Goal: Task Accomplishment & Management: Manage account settings

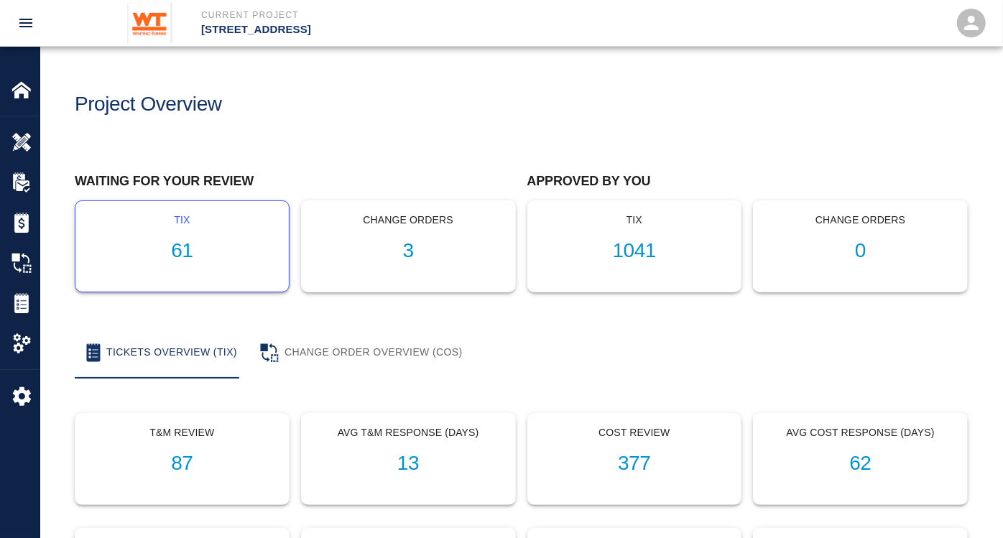
click at [184, 251] on h1 "61" at bounding box center [182, 251] width 190 height 24
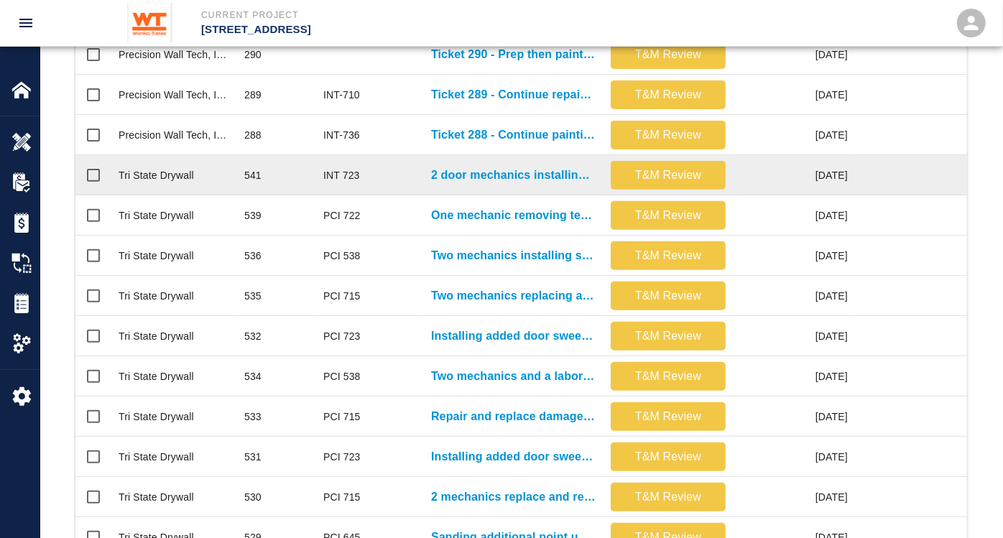
scroll to position [638, 0]
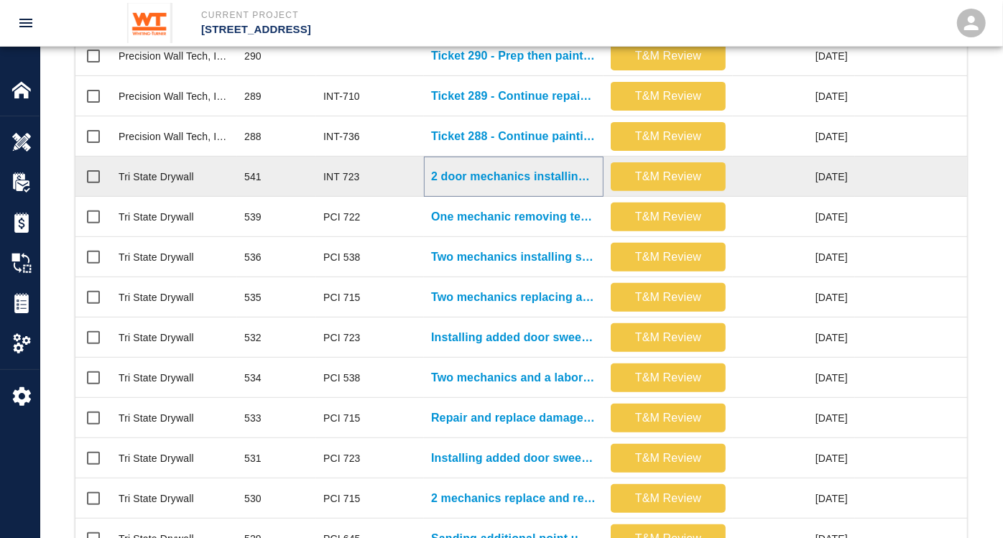
click at [547, 178] on p "2 door mechanics installing mullions at B1001-A/B" at bounding box center [513, 176] width 165 height 17
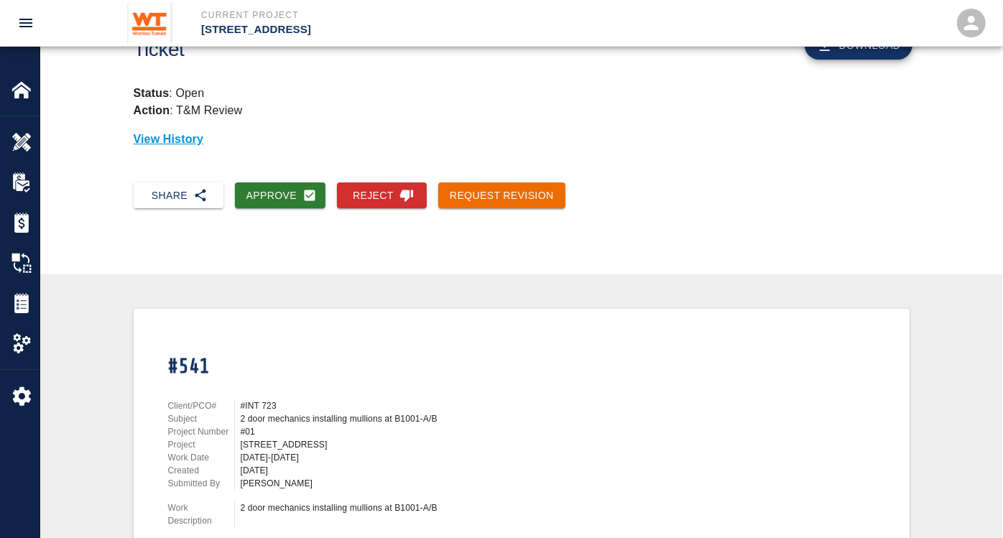
scroll to position [80, 0]
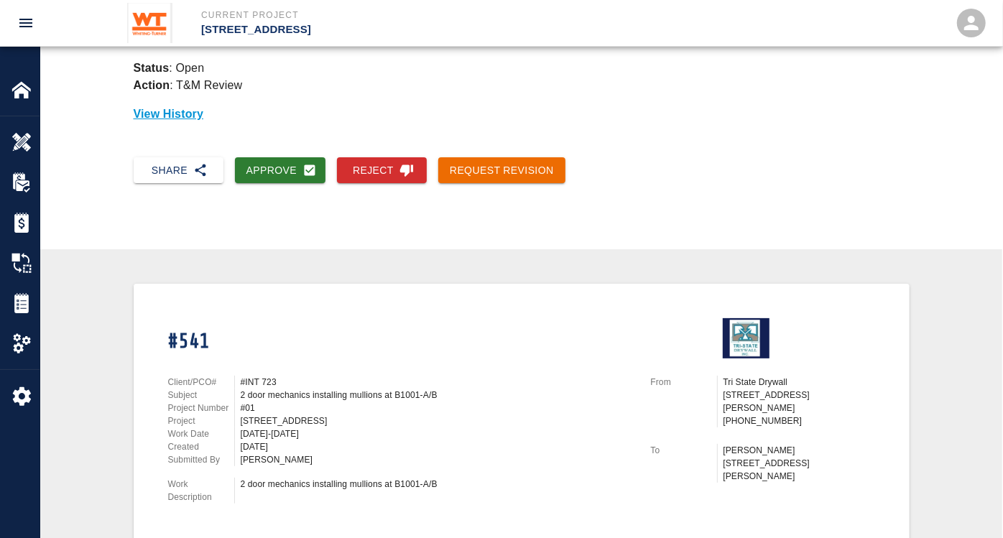
drag, startPoint x: 369, startPoint y: 382, endPoint x: 236, endPoint y: 389, distance: 133.1
click at [236, 389] on div "2 door mechanics installing mullions at B1001-A/B" at bounding box center [434, 395] width 400 height 13
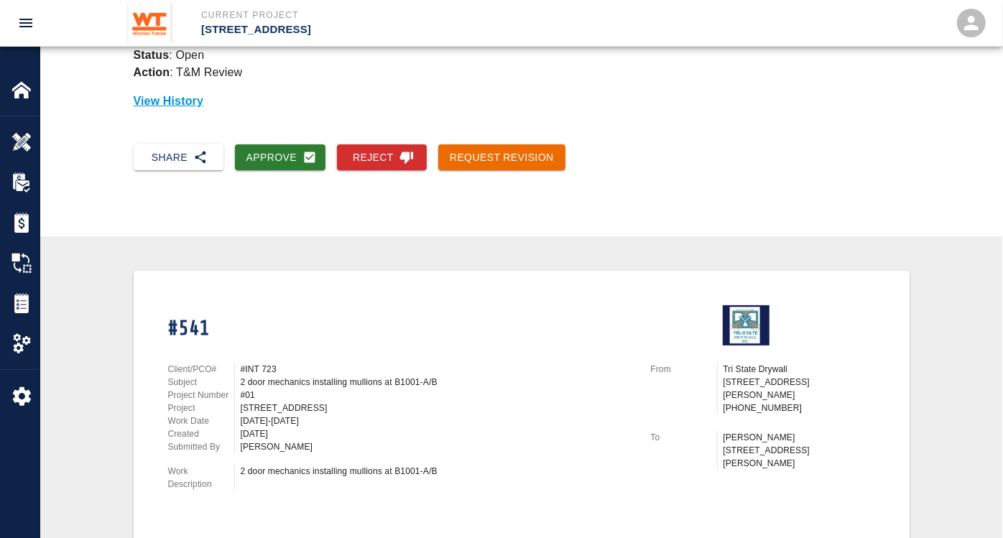
scroll to position [0, 0]
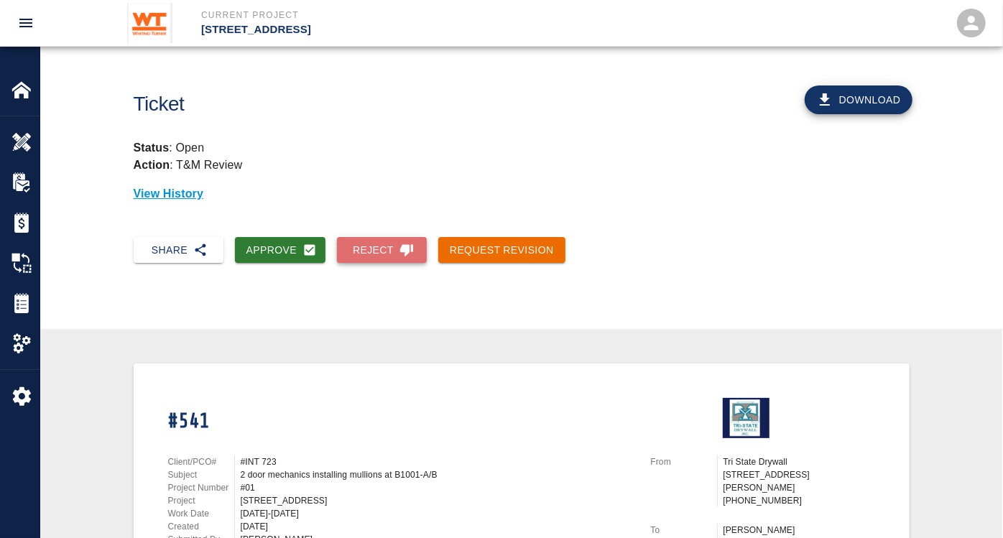
click at [394, 254] on button "Reject" at bounding box center [382, 250] width 90 height 27
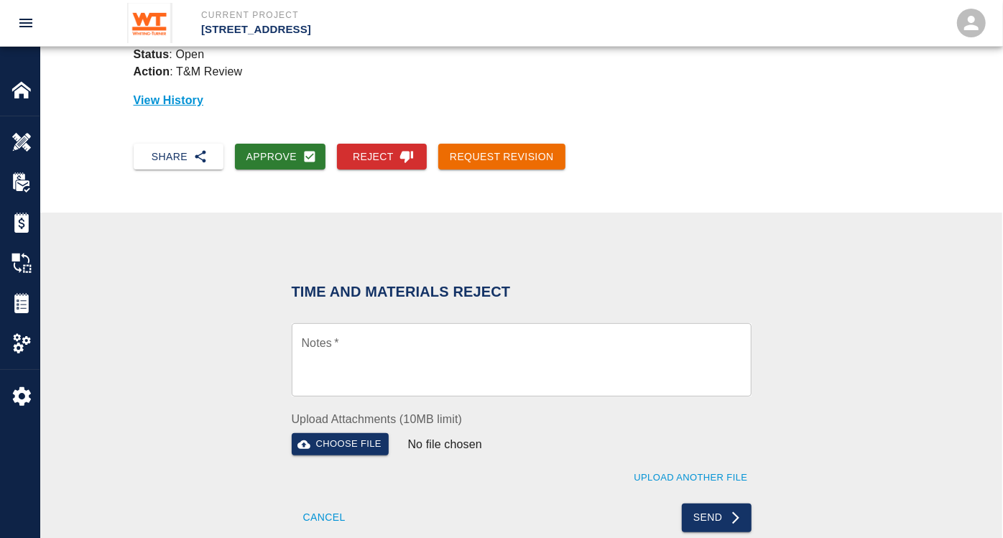
scroll to position [160, 0]
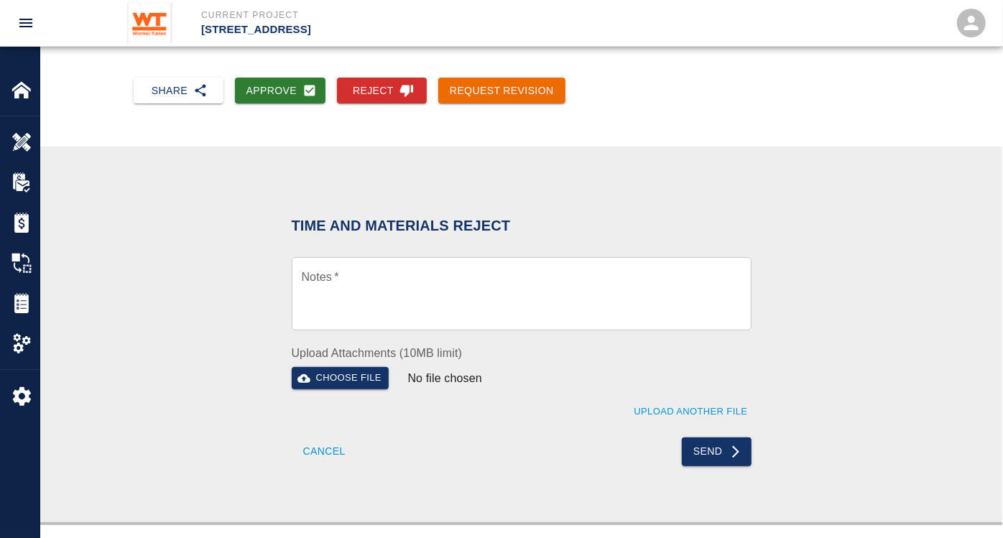
click at [412, 284] on textarea "Notes   *" at bounding box center [522, 294] width 440 height 50
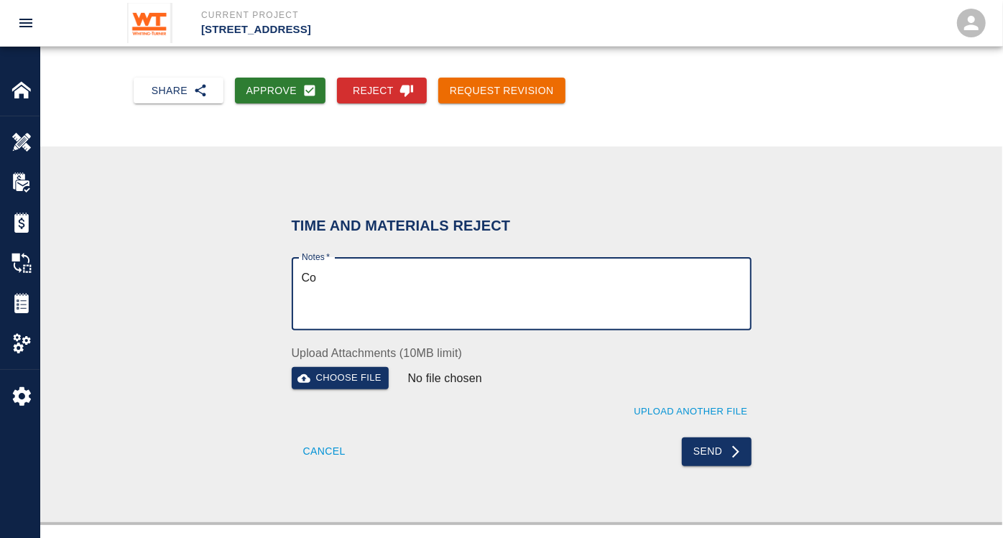
type textarea "C"
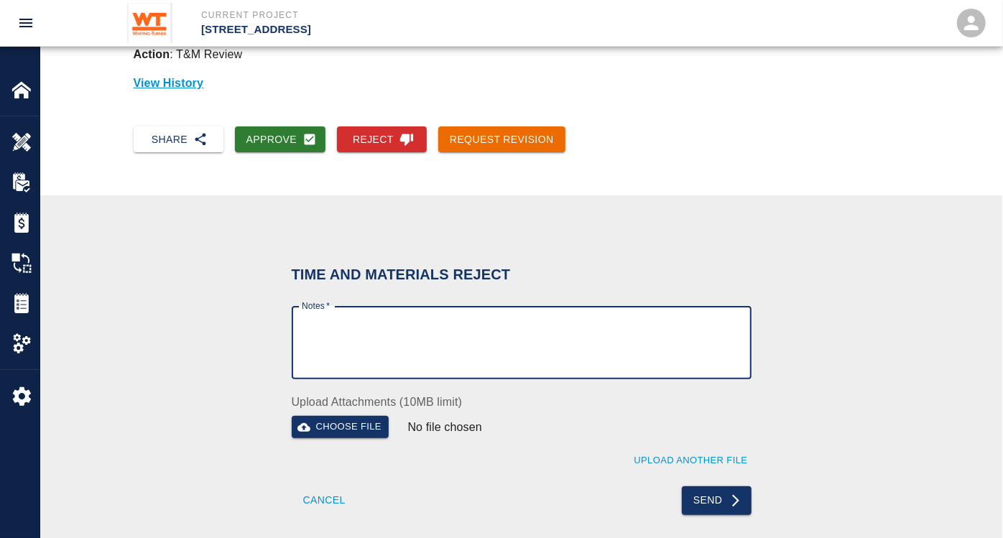
scroll to position [0, 0]
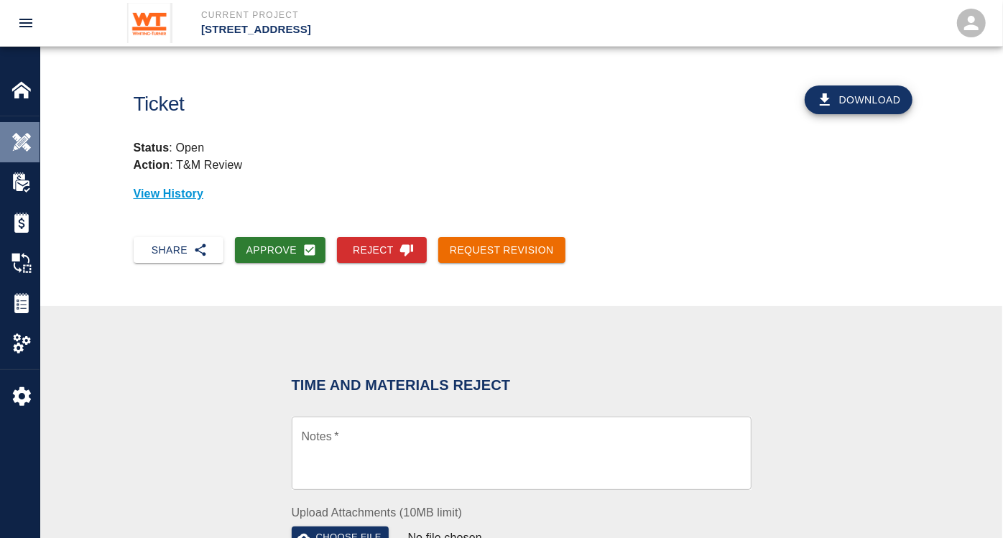
click at [17, 137] on img at bounding box center [21, 142] width 20 height 20
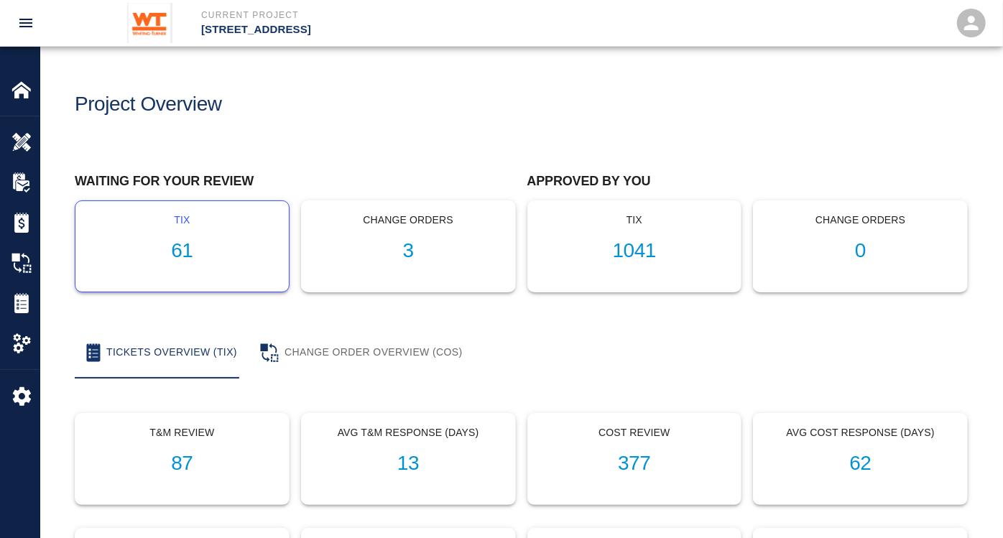
click at [179, 232] on div "tix 61" at bounding box center [181, 246] width 213 height 91
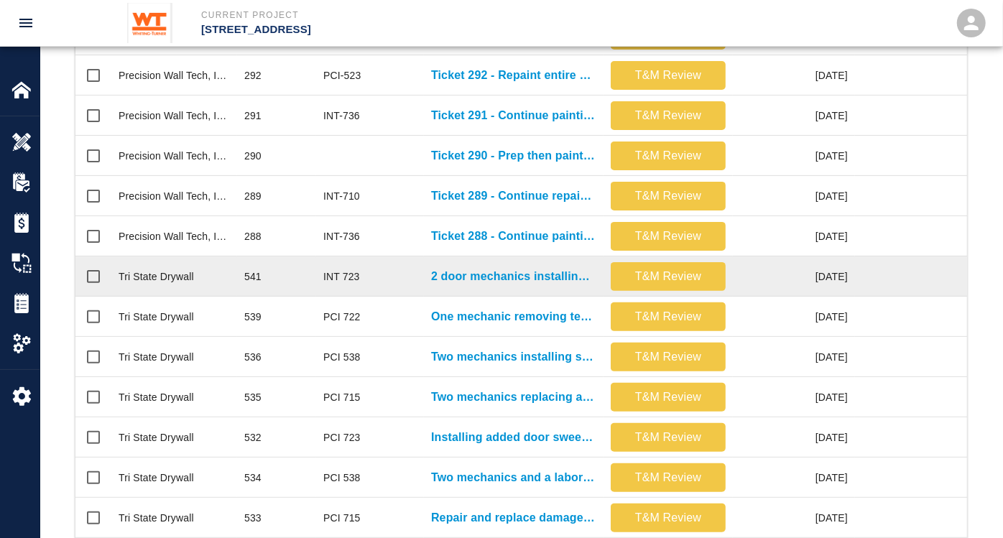
scroll to position [558, 0]
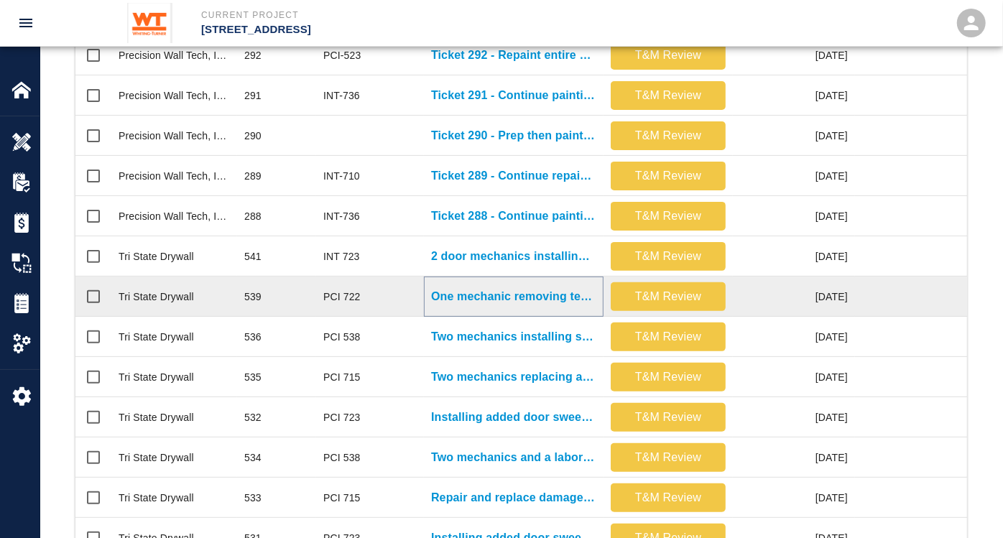
click at [505, 297] on p "One mechanic removing temp door and installing new door and..." at bounding box center [513, 296] width 165 height 17
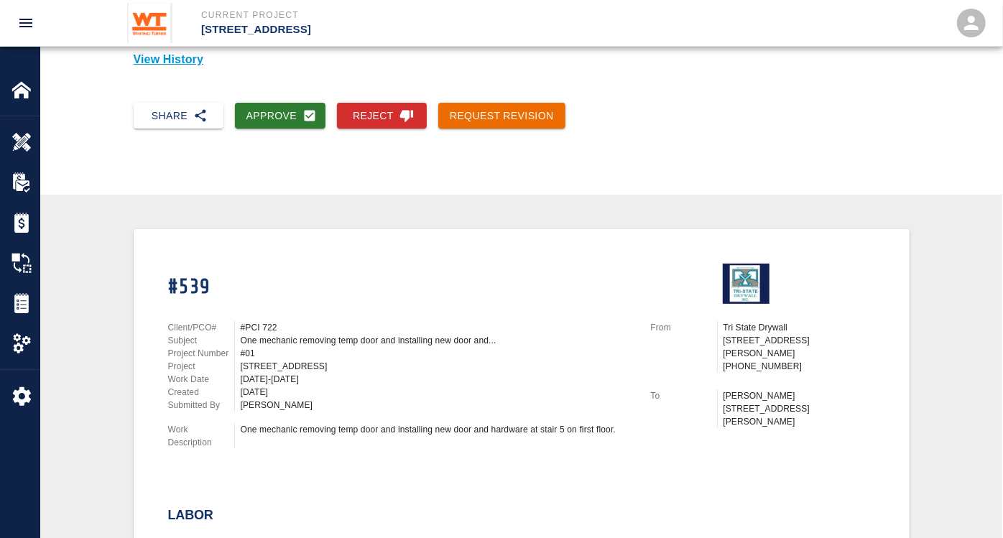
scroll to position [160, 0]
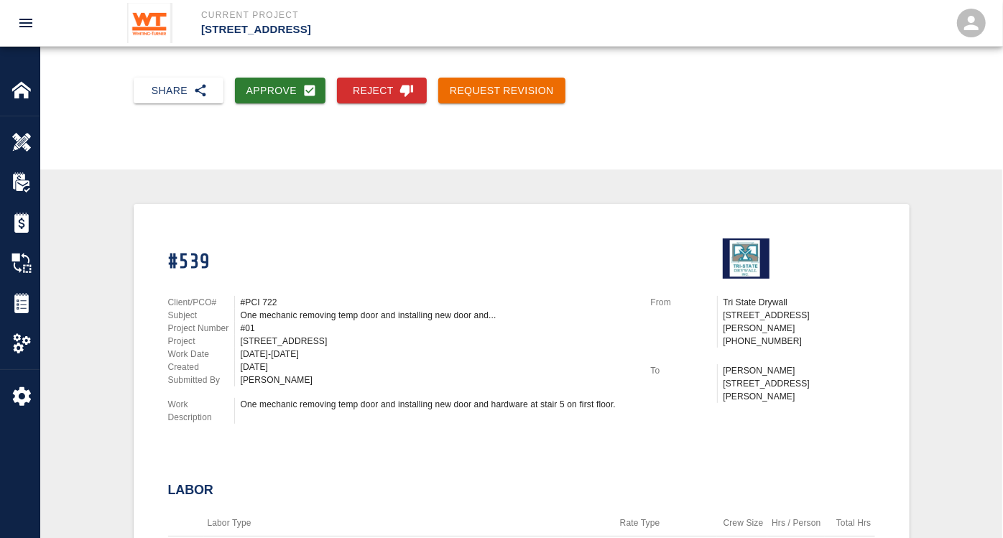
drag, startPoint x: 328, startPoint y: 308, endPoint x: 446, endPoint y: 332, distance: 120.3
click at [446, 332] on div "Client/PCO# #PCI 722 Subject One mechanic removing temp door and installing new…" at bounding box center [401, 341] width 466 height 91
drag, startPoint x: 446, startPoint y: 332, endPoint x: 564, endPoint y: 404, distance: 138.0
click at [564, 404] on div "One mechanic removing temp door and installing new door and hardware at stair 5…" at bounding box center [437, 404] width 393 height 13
drag, startPoint x: 618, startPoint y: 402, endPoint x: 277, endPoint y: 423, distance: 342.0
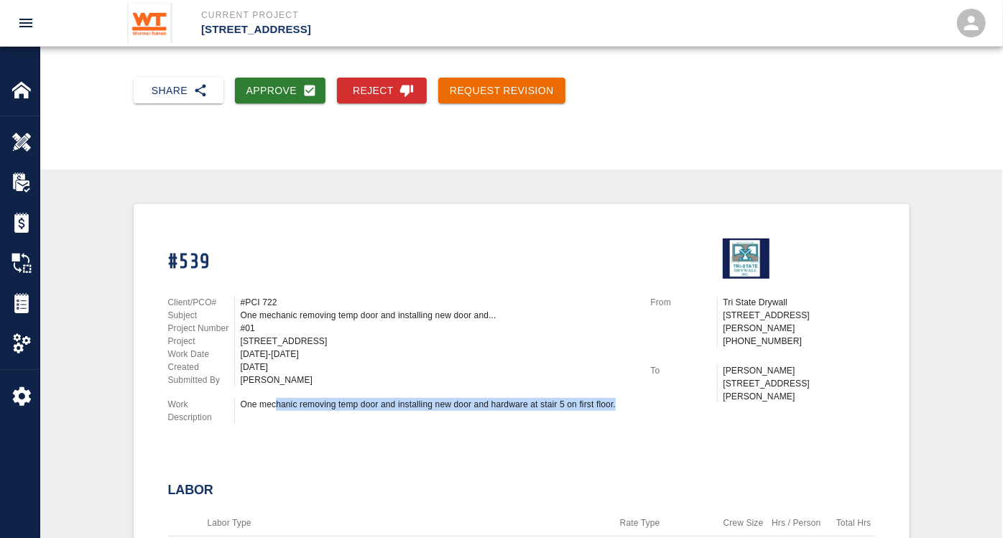
click at [277, 423] on div "Client/PCO# #PCI 722 Subject One mechanic removing temp door and installing new…" at bounding box center [392, 357] width 483 height 157
drag, startPoint x: 277, startPoint y: 423, endPoint x: 425, endPoint y: 429, distance: 148.1
click at [425, 429] on div "Client/PCO# #PCI 722 Subject One mechanic removing temp door and installing new…" at bounding box center [392, 357] width 483 height 157
click at [351, 412] on div "One mechanic removing temp door and installing new door and hardware at stair 5…" at bounding box center [434, 411] width 400 height 26
click at [632, 400] on div "One mechanic removing temp door and installing new door and hardware at stair 5…" at bounding box center [437, 404] width 393 height 13
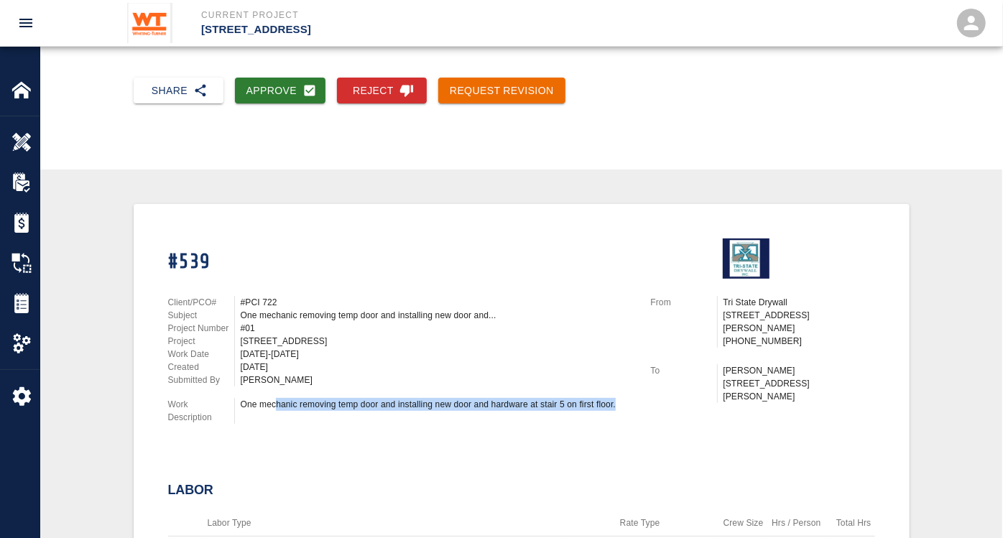
click at [537, 402] on div "One mechanic removing temp door and installing new door and hardware at stair 5…" at bounding box center [437, 404] width 393 height 13
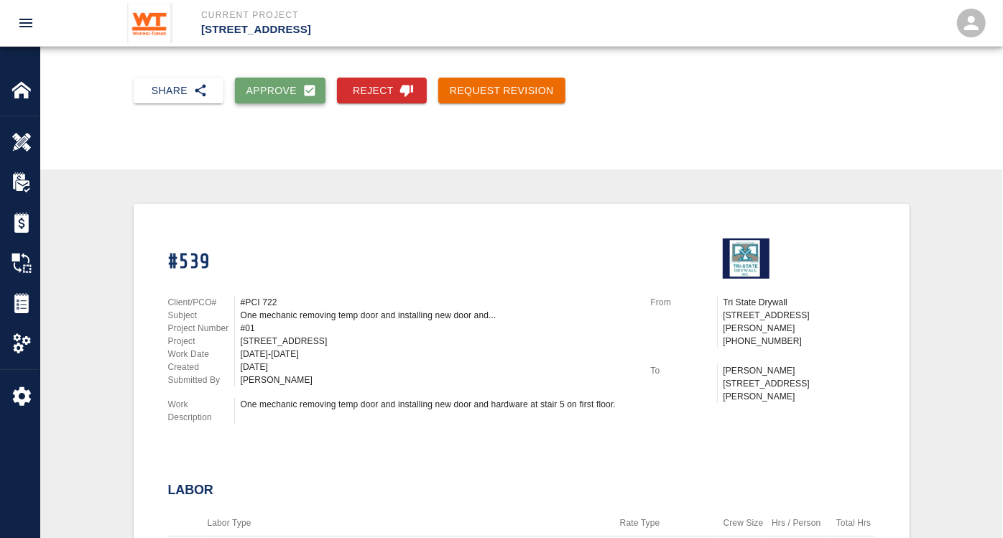
click at [282, 90] on button "Approve" at bounding box center [280, 91] width 91 height 27
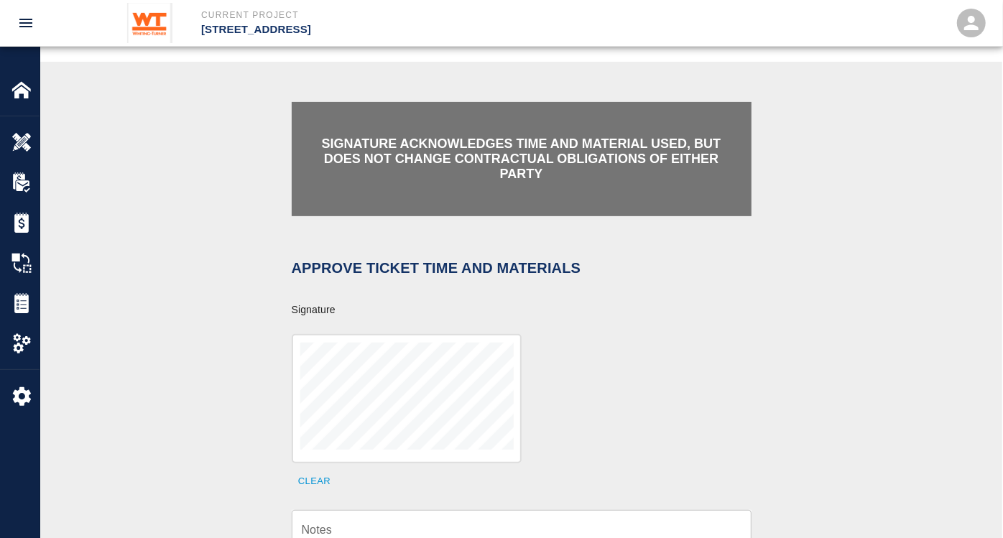
scroll to position [399, 0]
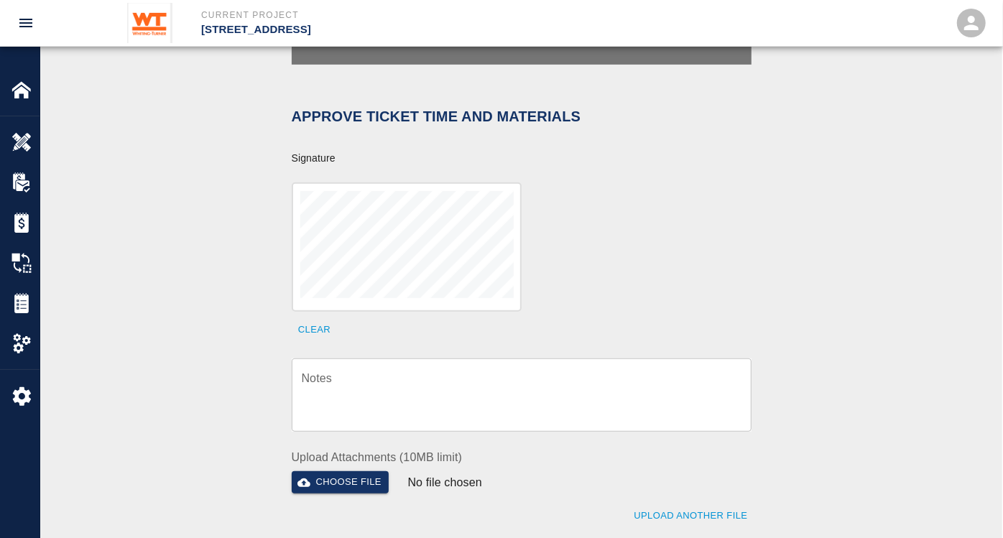
click at [461, 371] on textarea "Notes" at bounding box center [522, 396] width 440 height 50
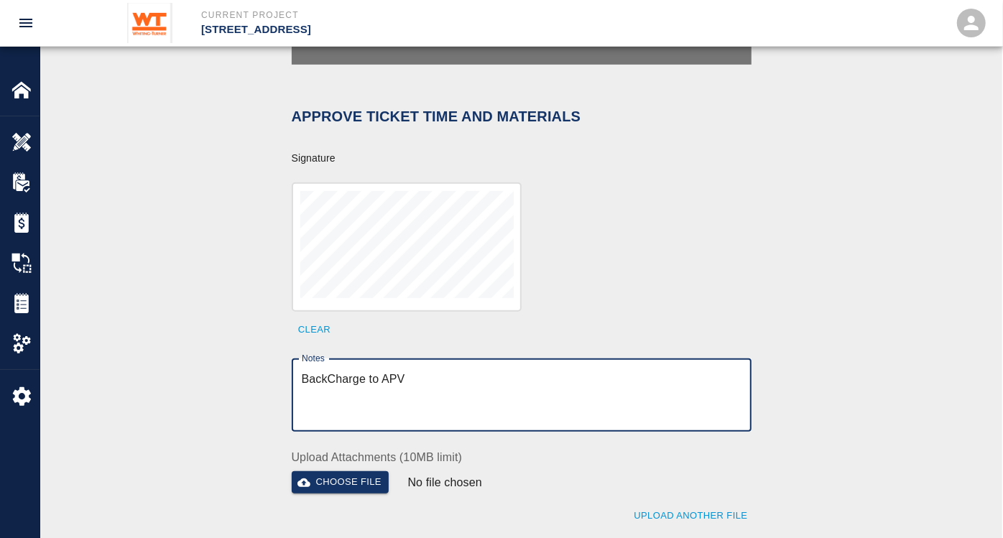
type textarea "BackCharge to APV"
click at [637, 264] on div "Clear" at bounding box center [512, 253] width 477 height 176
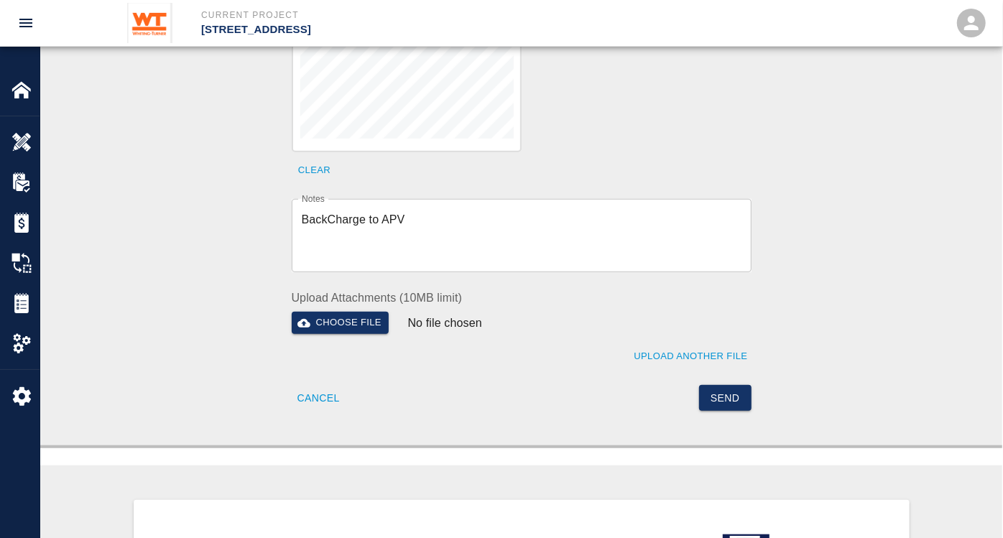
scroll to position [638, 0]
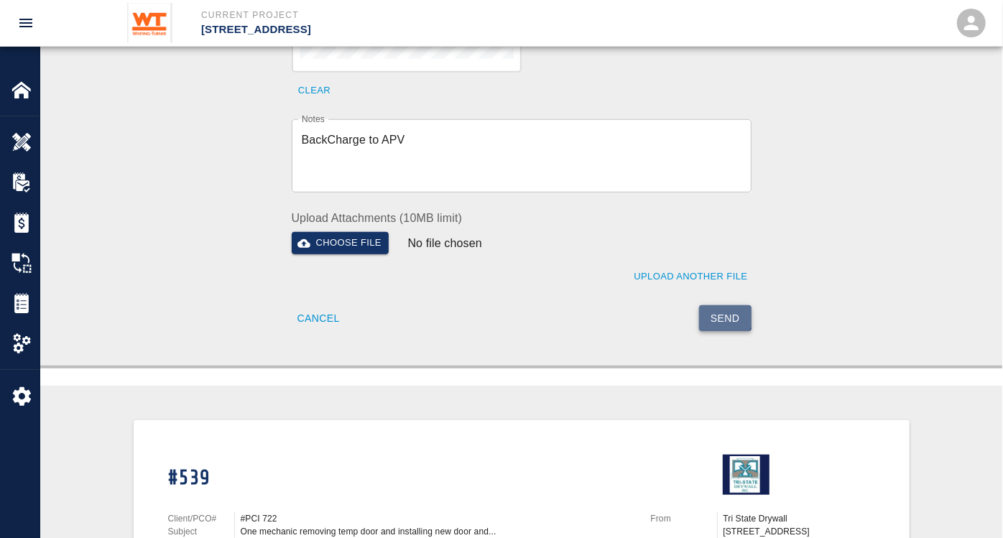
click at [731, 305] on button "Send" at bounding box center [725, 318] width 52 height 27
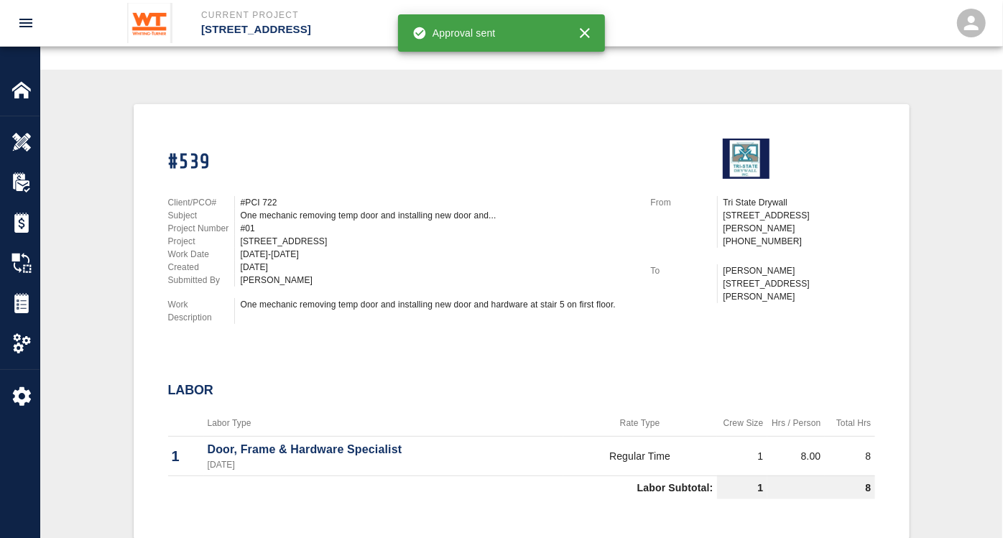
scroll to position [0, 0]
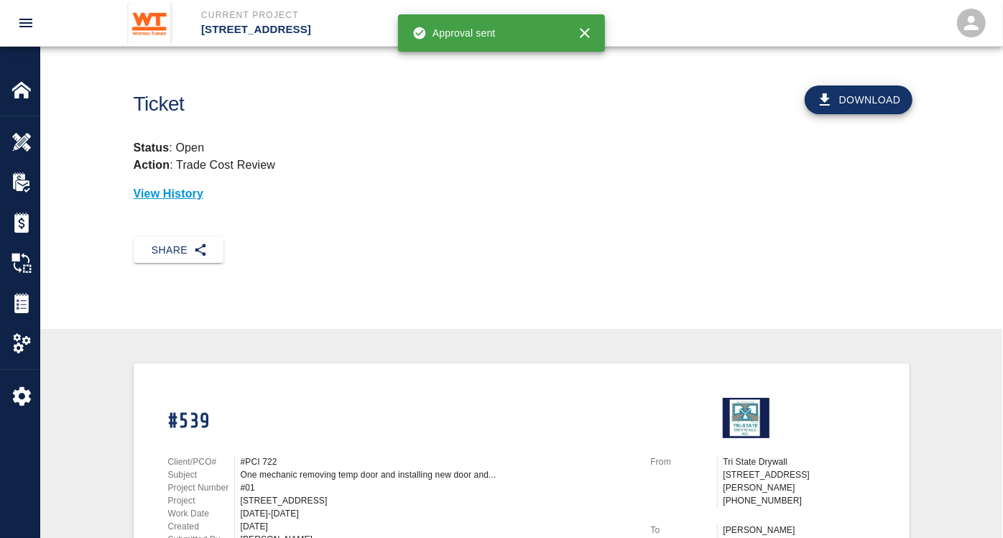
click at [41, 147] on div "Ticket Download Status : Open Action : Trade Cost Review View History" at bounding box center [521, 142] width 962 height 190
click at [27, 145] on img at bounding box center [21, 142] width 20 height 20
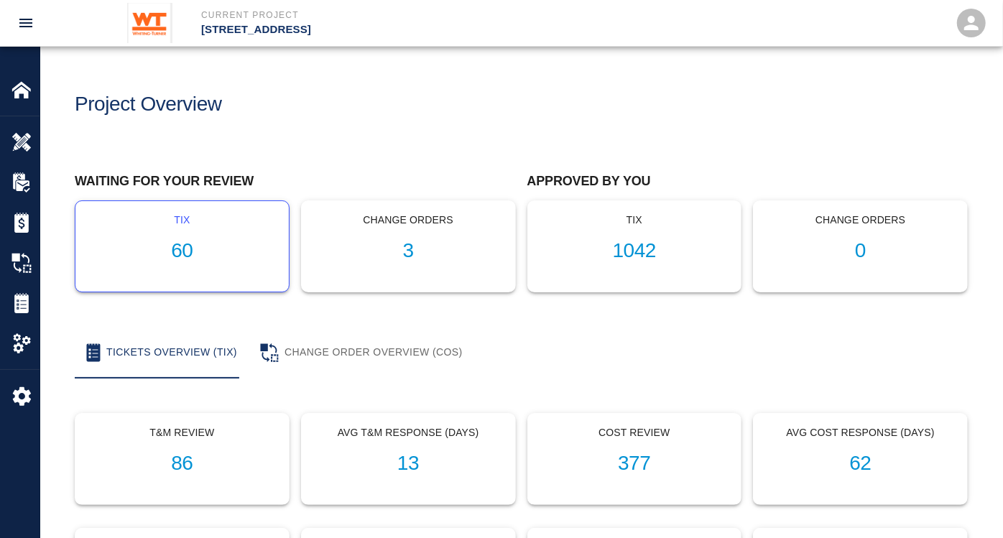
click at [185, 260] on h1 "60" at bounding box center [182, 251] width 190 height 24
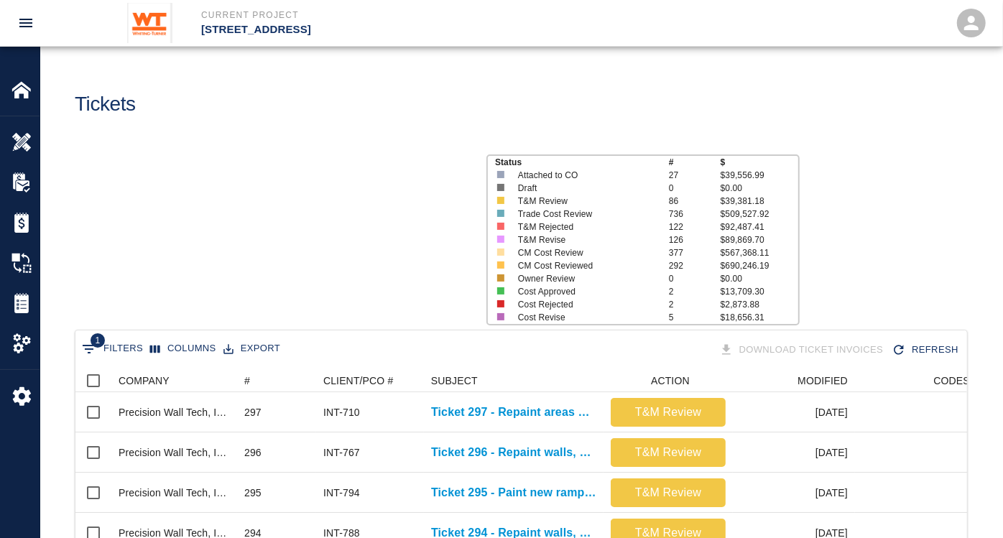
scroll to position [827, 880]
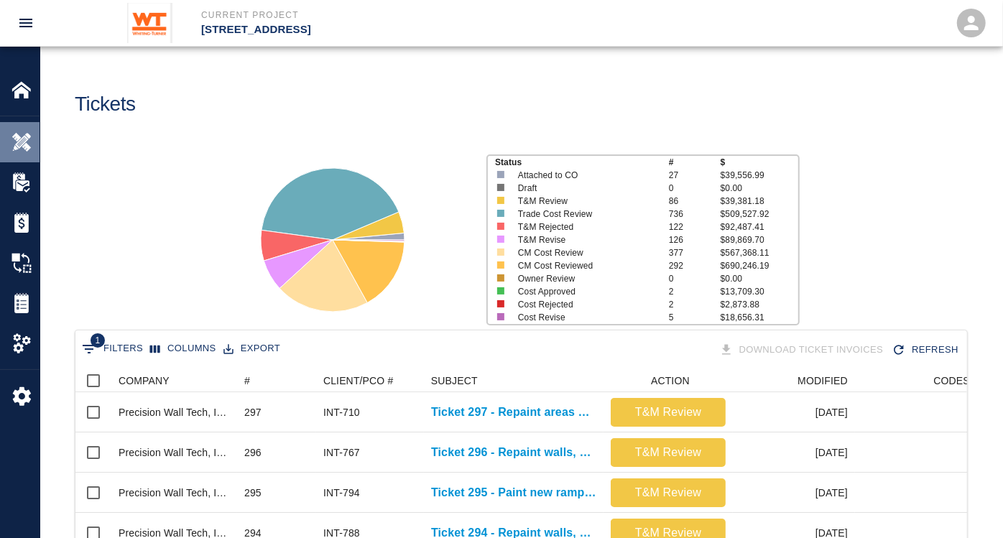
click at [20, 127] on div "Overview" at bounding box center [20, 142] width 40 height 40
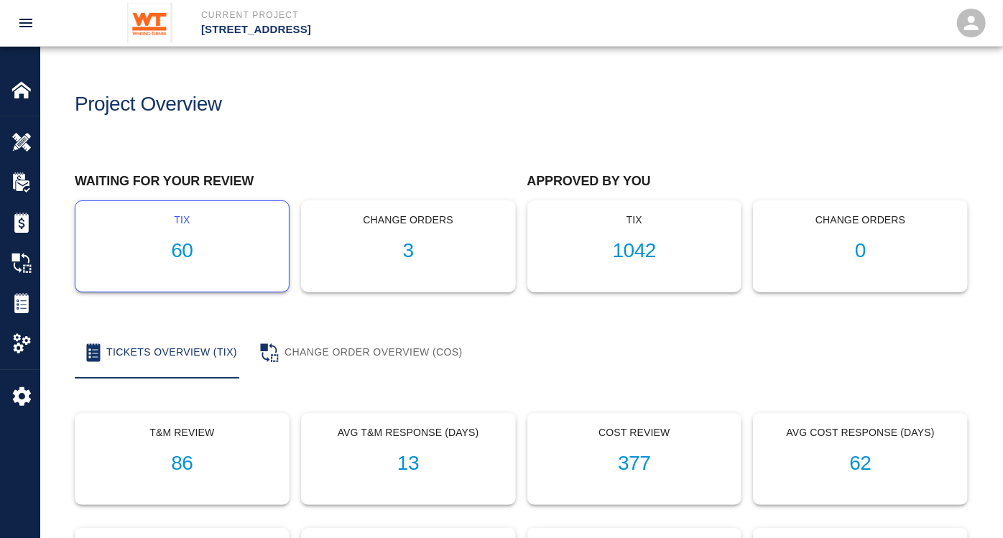
click at [184, 254] on h1 "60" at bounding box center [182, 251] width 190 height 24
